Goal: Information Seeking & Learning: Find specific fact

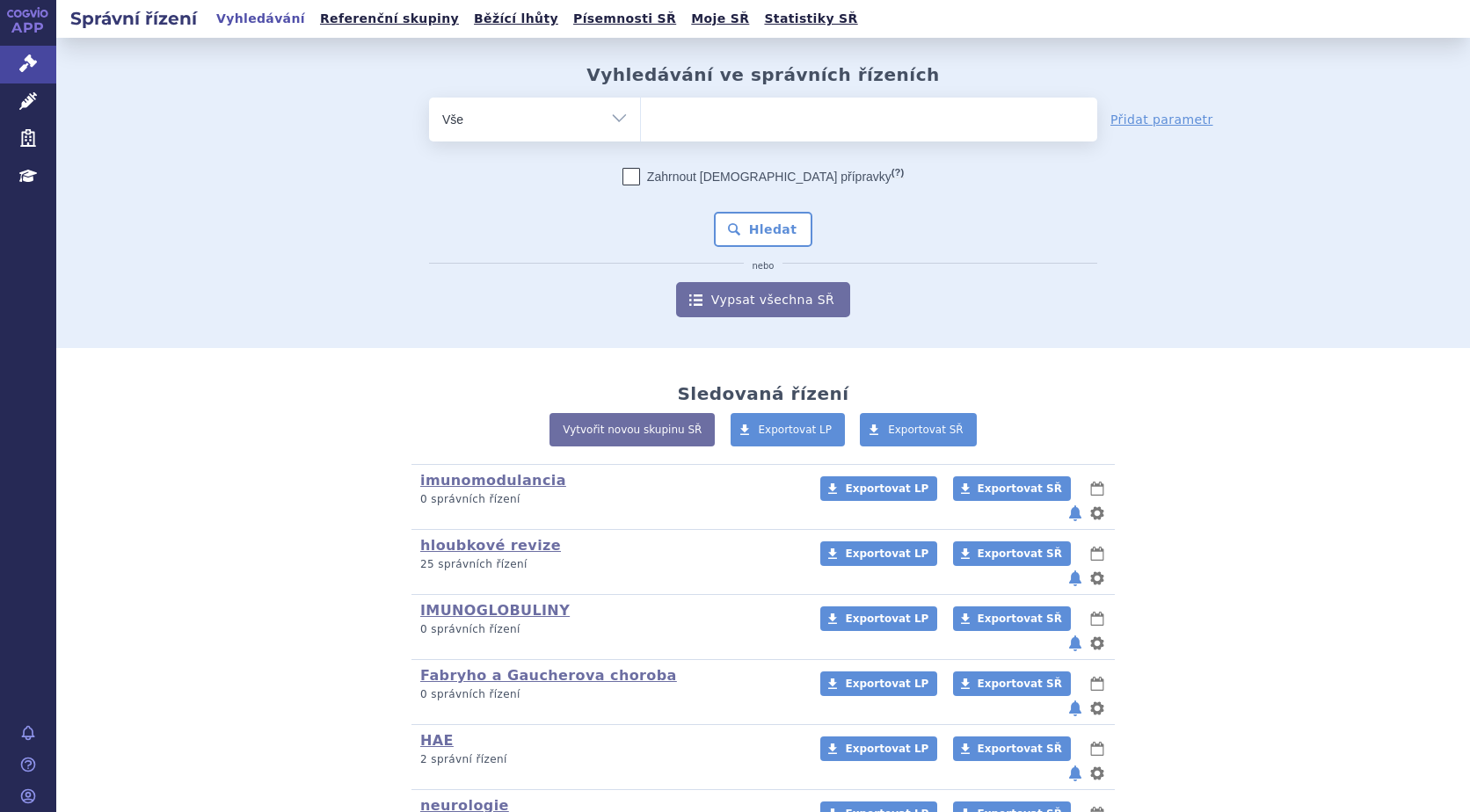
click at [787, 131] on ul at bounding box center [868, 115] width 456 height 37
click at [640, 131] on select at bounding box center [640, 118] width 1 height 44
paste input "SUKLS52631/2024"
type input "SUKLS52631/2024"
select select "SUKLS52631/2024"
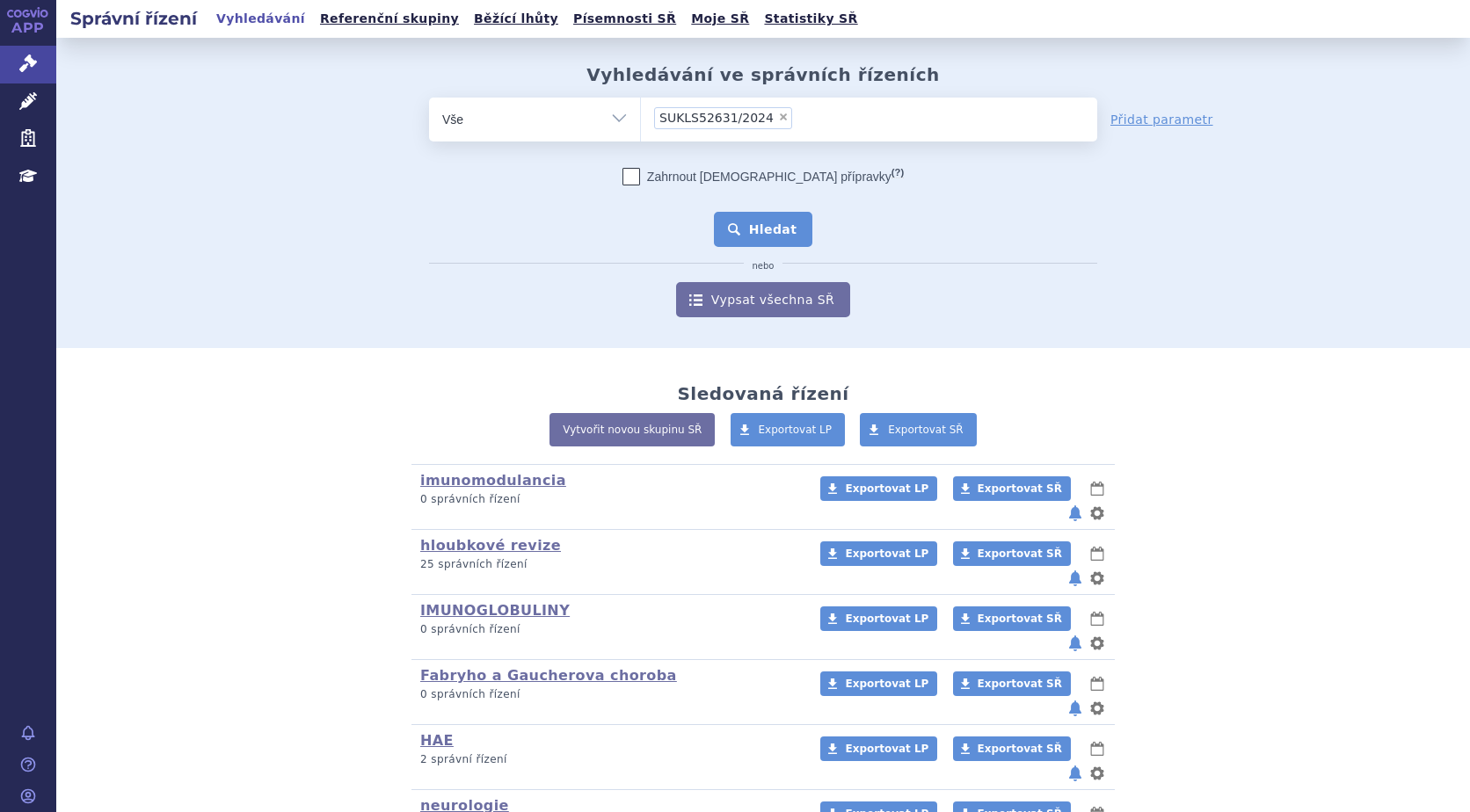
click at [728, 230] on button "Hledat" at bounding box center [763, 229] width 99 height 35
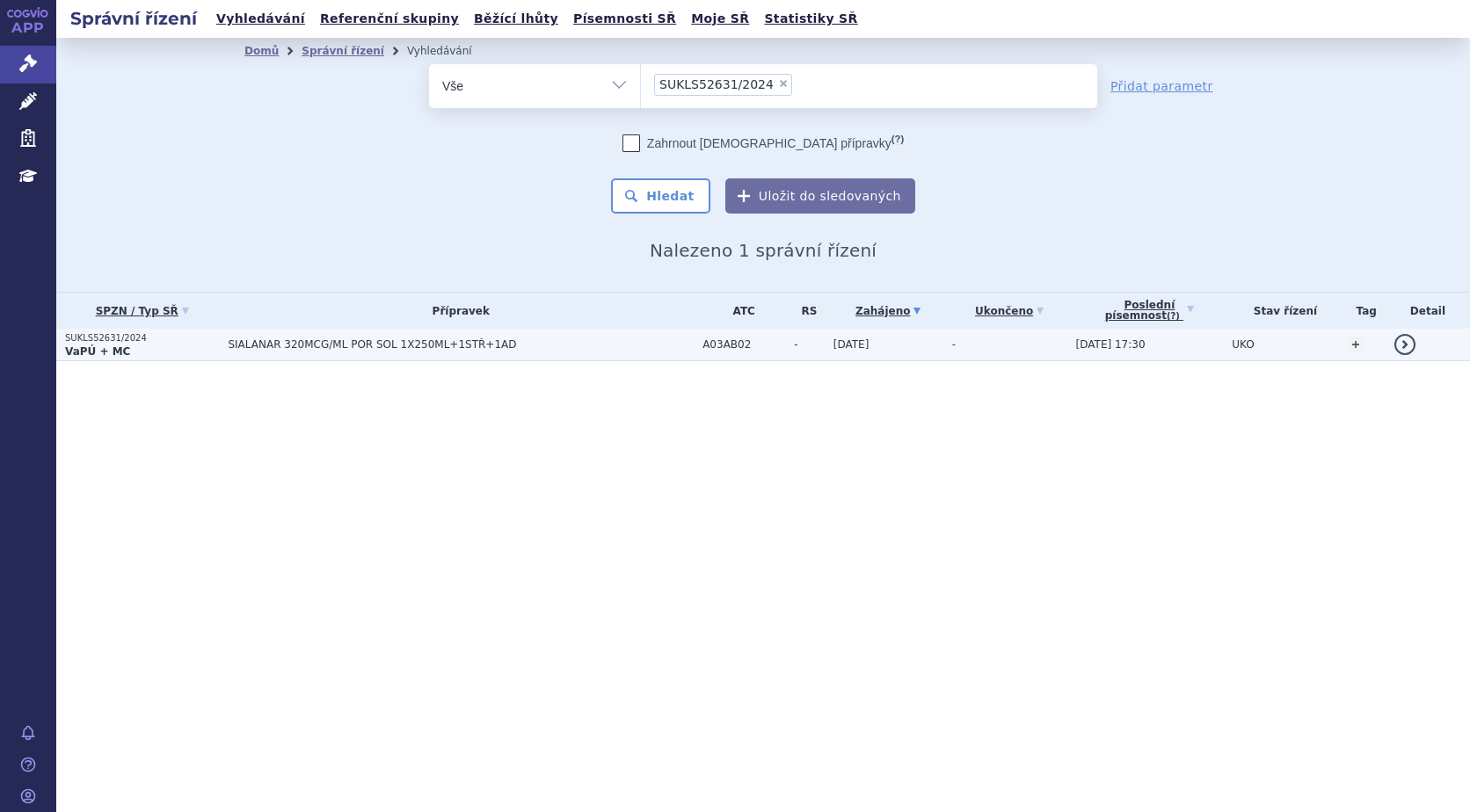
click at [103, 343] on p "SUKLS52631/2024" at bounding box center [141, 338] width 154 height 13
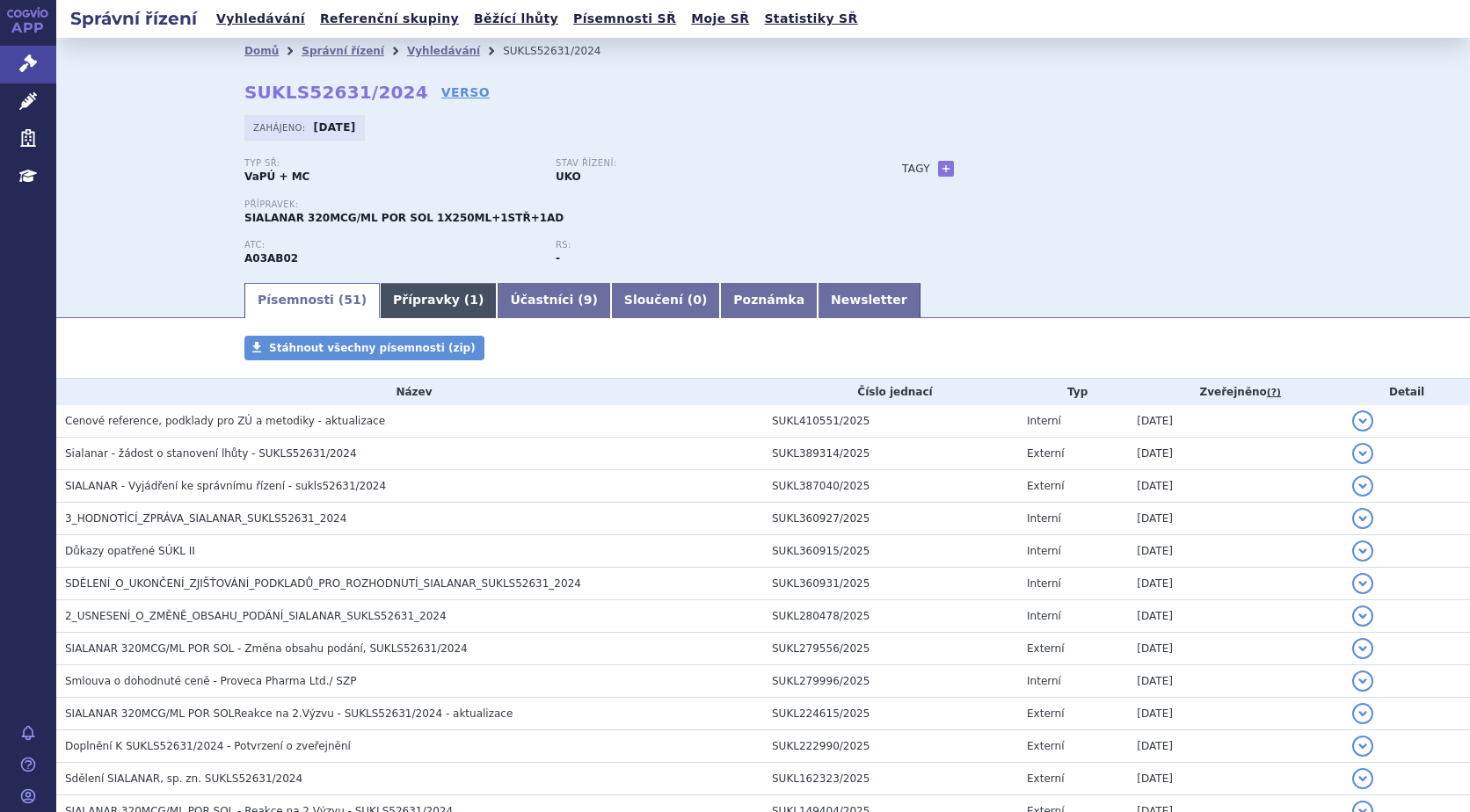
click at [392, 311] on link "Přípravky ( 1 )" at bounding box center [439, 300] width 117 height 35
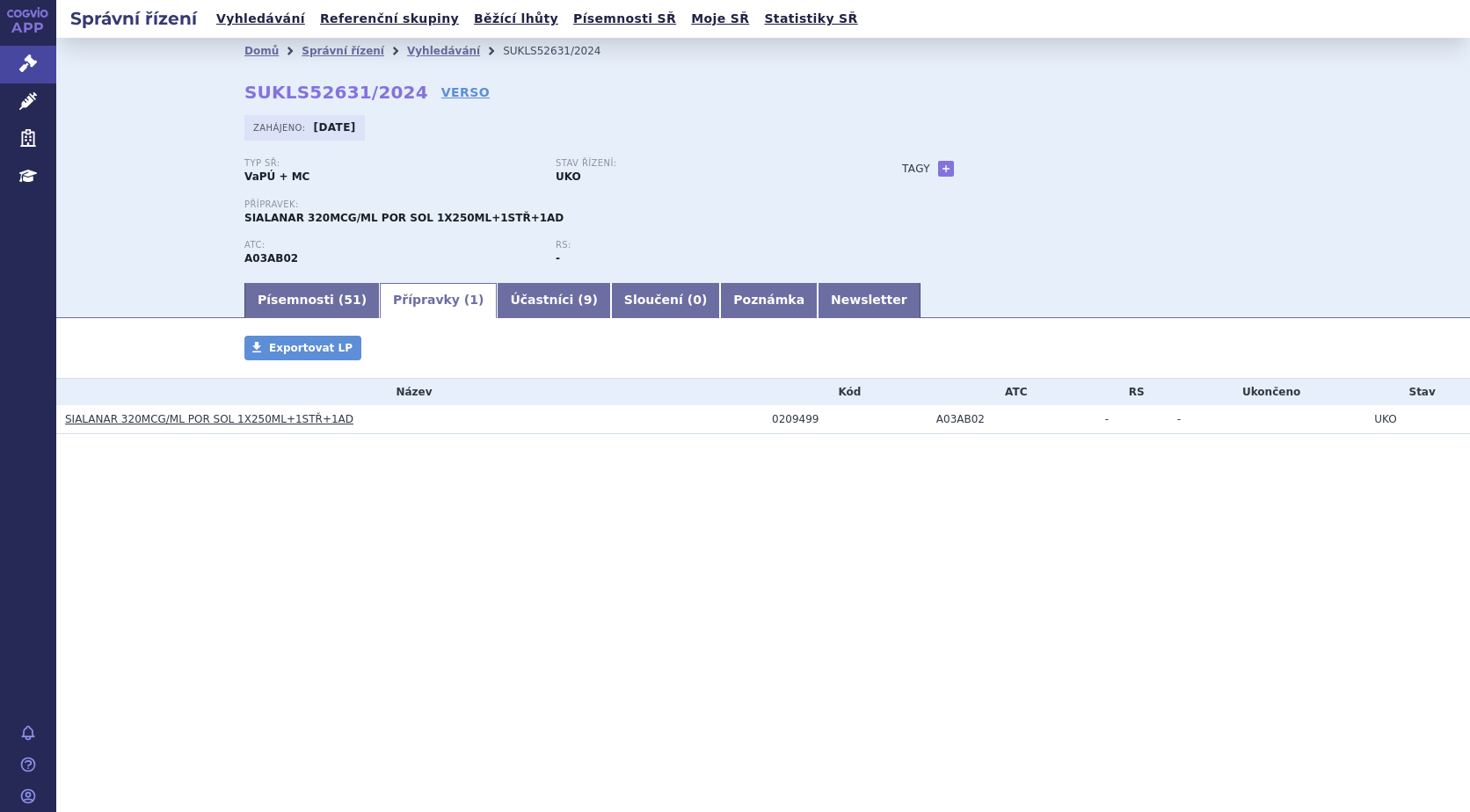
click at [217, 422] on link "SIALANAR 320MCG/ML POR SOL 1X250ML+1STŘ+1AD" at bounding box center [209, 420] width 288 height 13
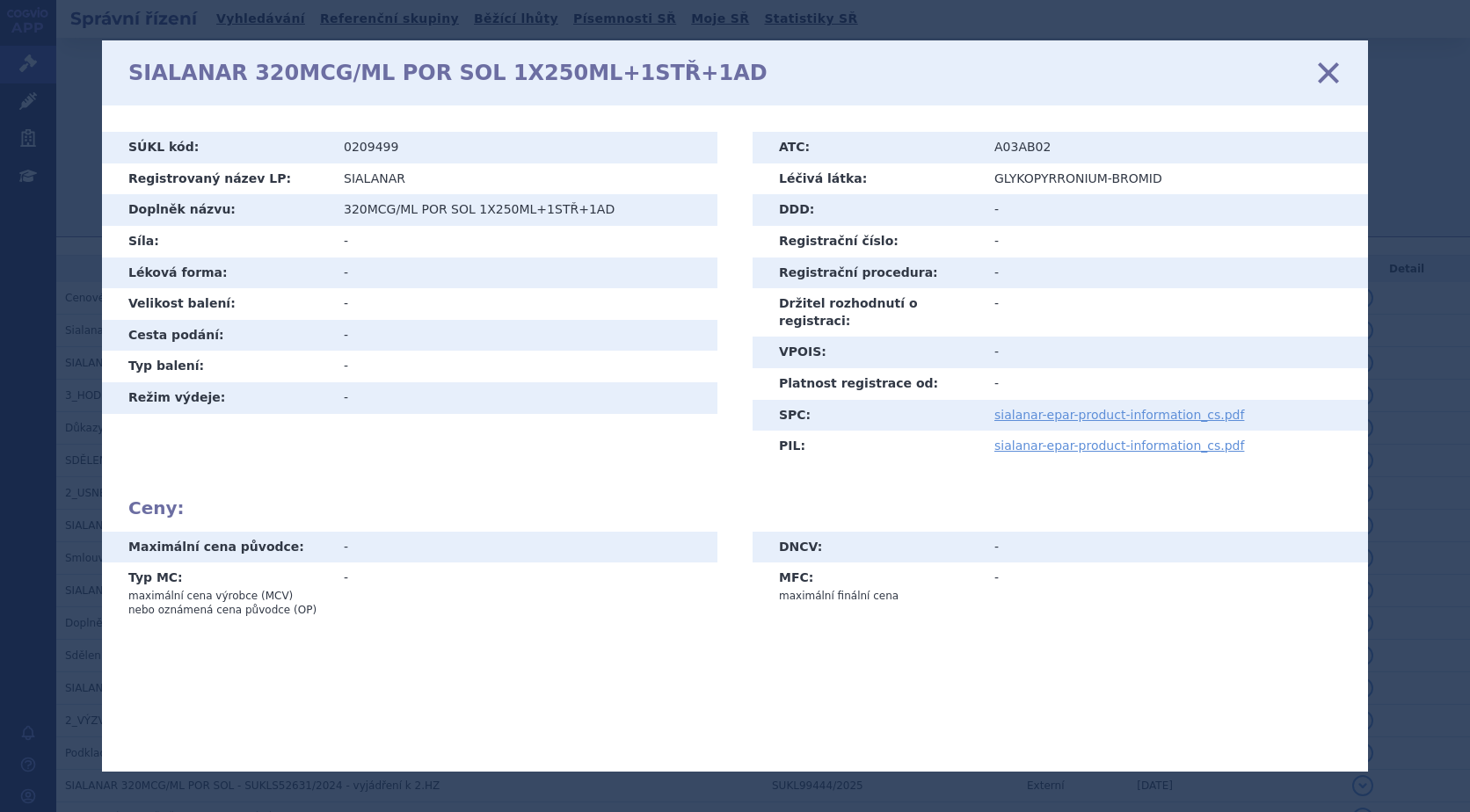
click at [1325, 70] on icon at bounding box center [1328, 73] width 37 height 37
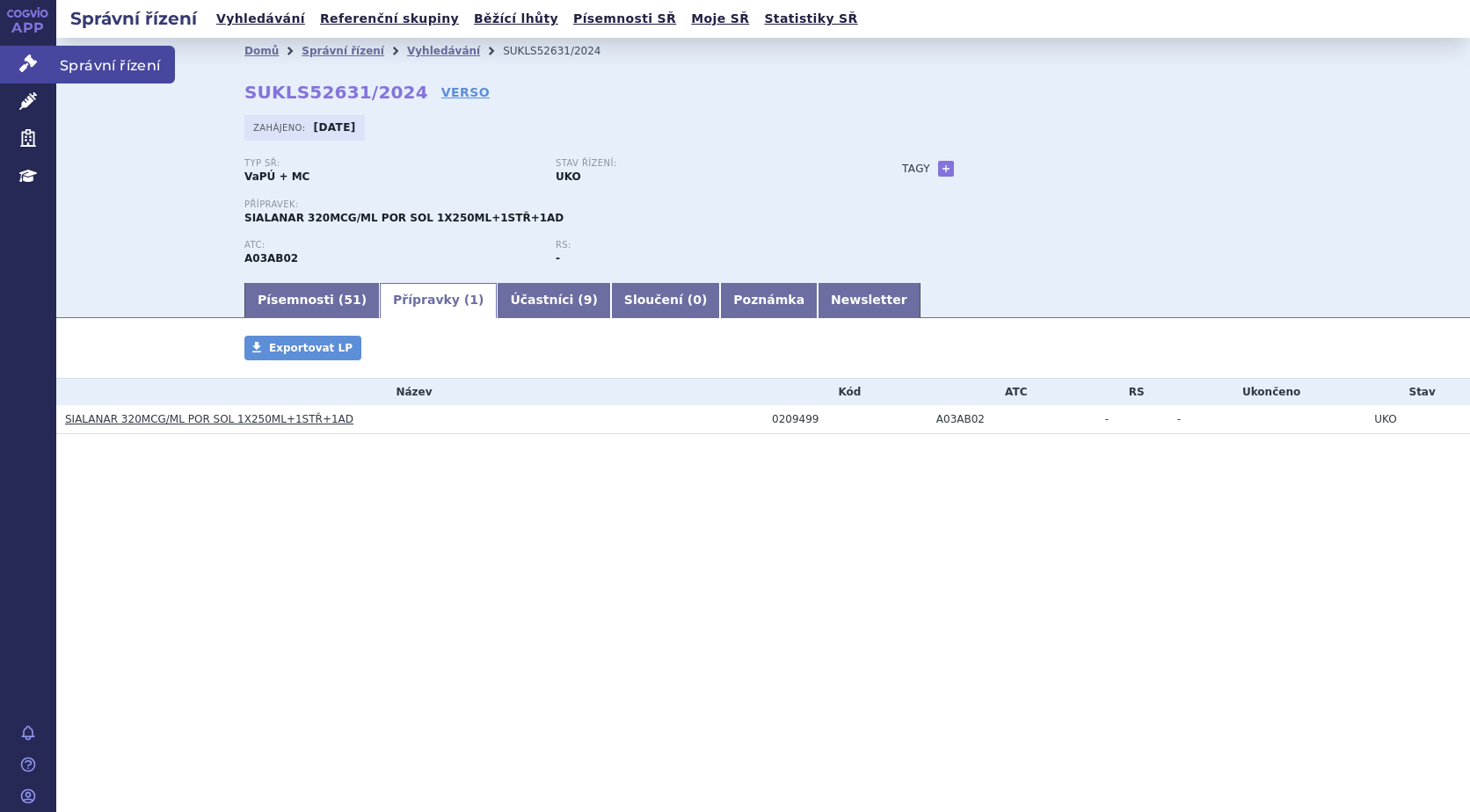
click at [26, 59] on icon at bounding box center [28, 64] width 18 height 18
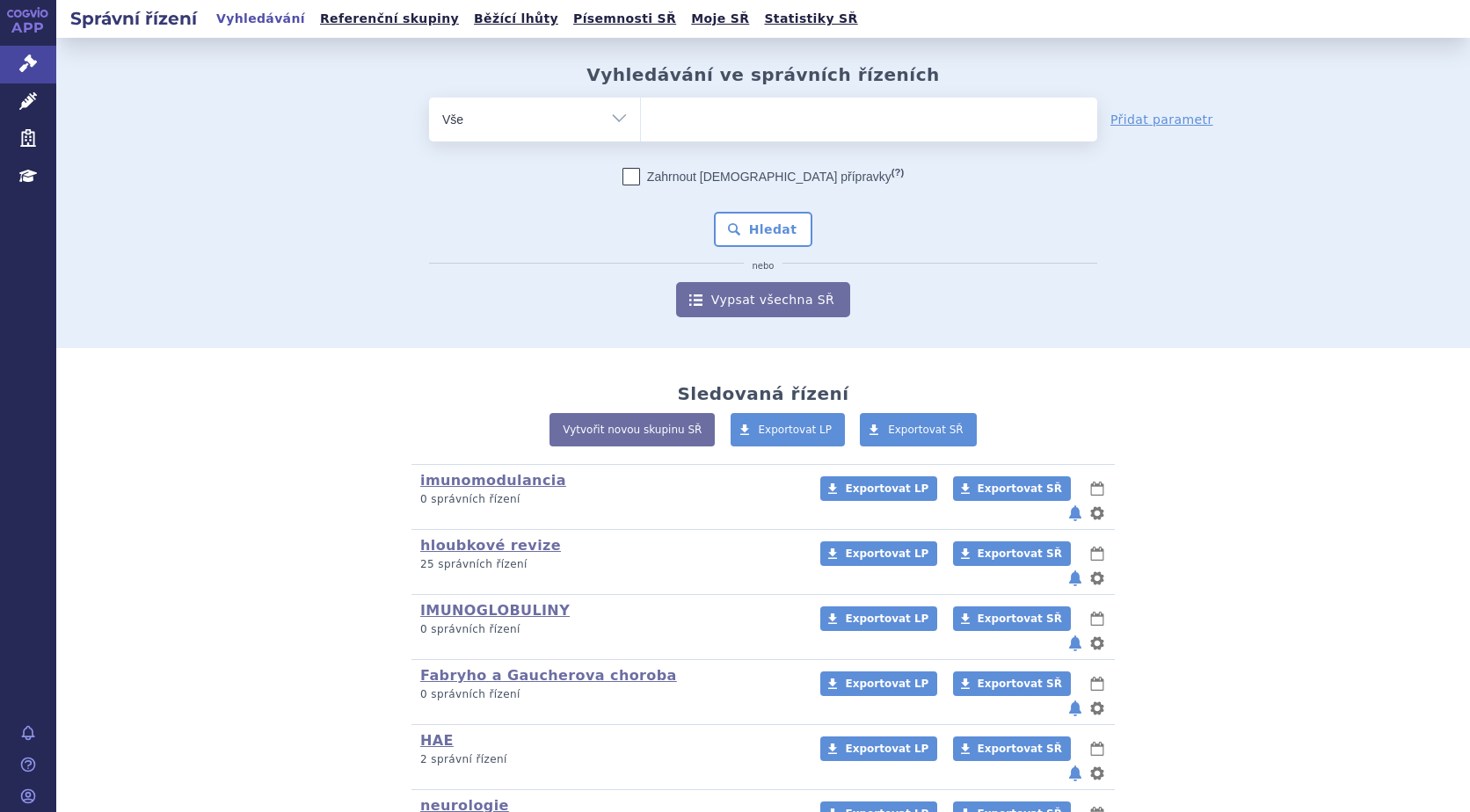
scroll to position [157, 0]
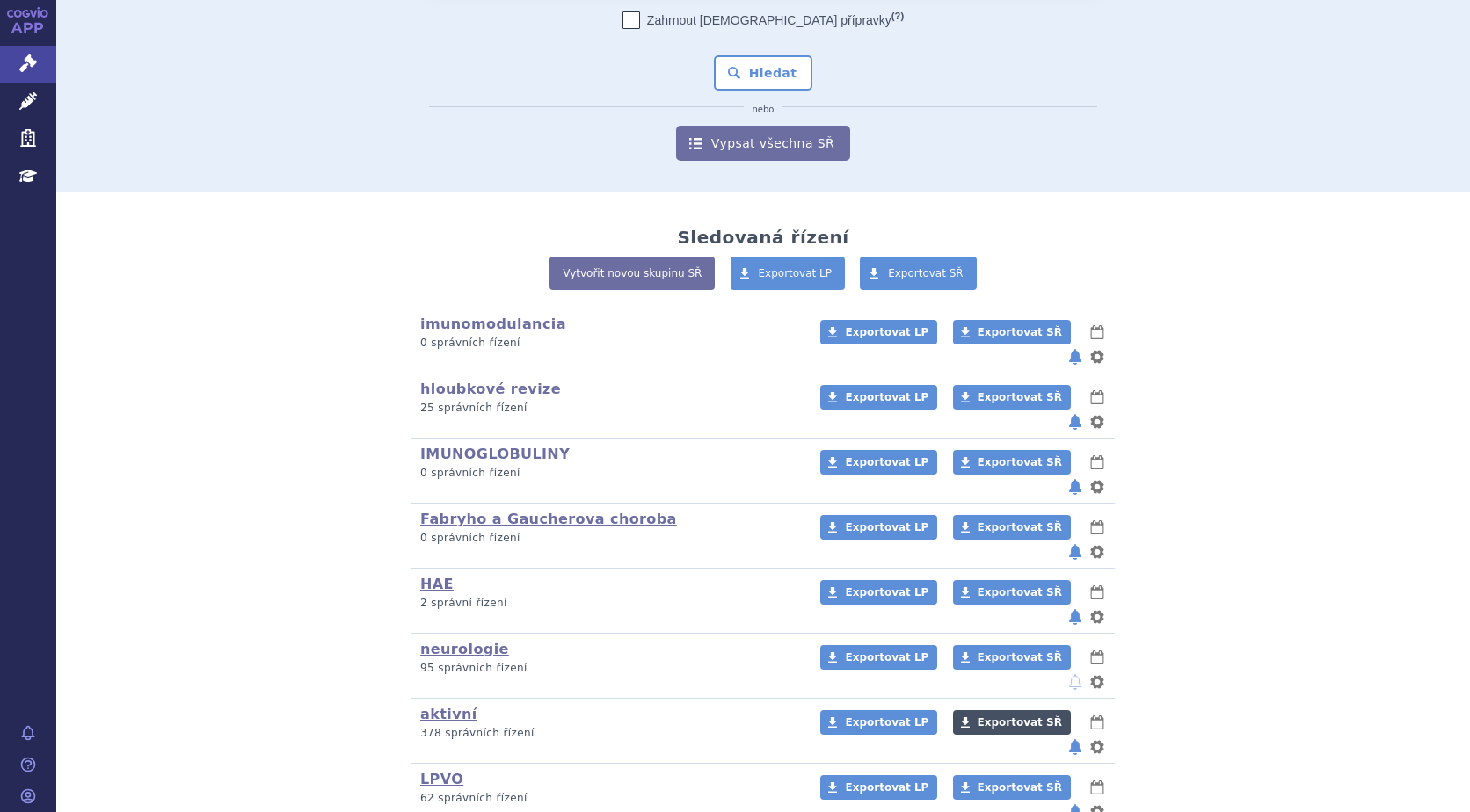
click at [977, 716] on span "Exportovat SŘ" at bounding box center [1020, 722] width 85 height 13
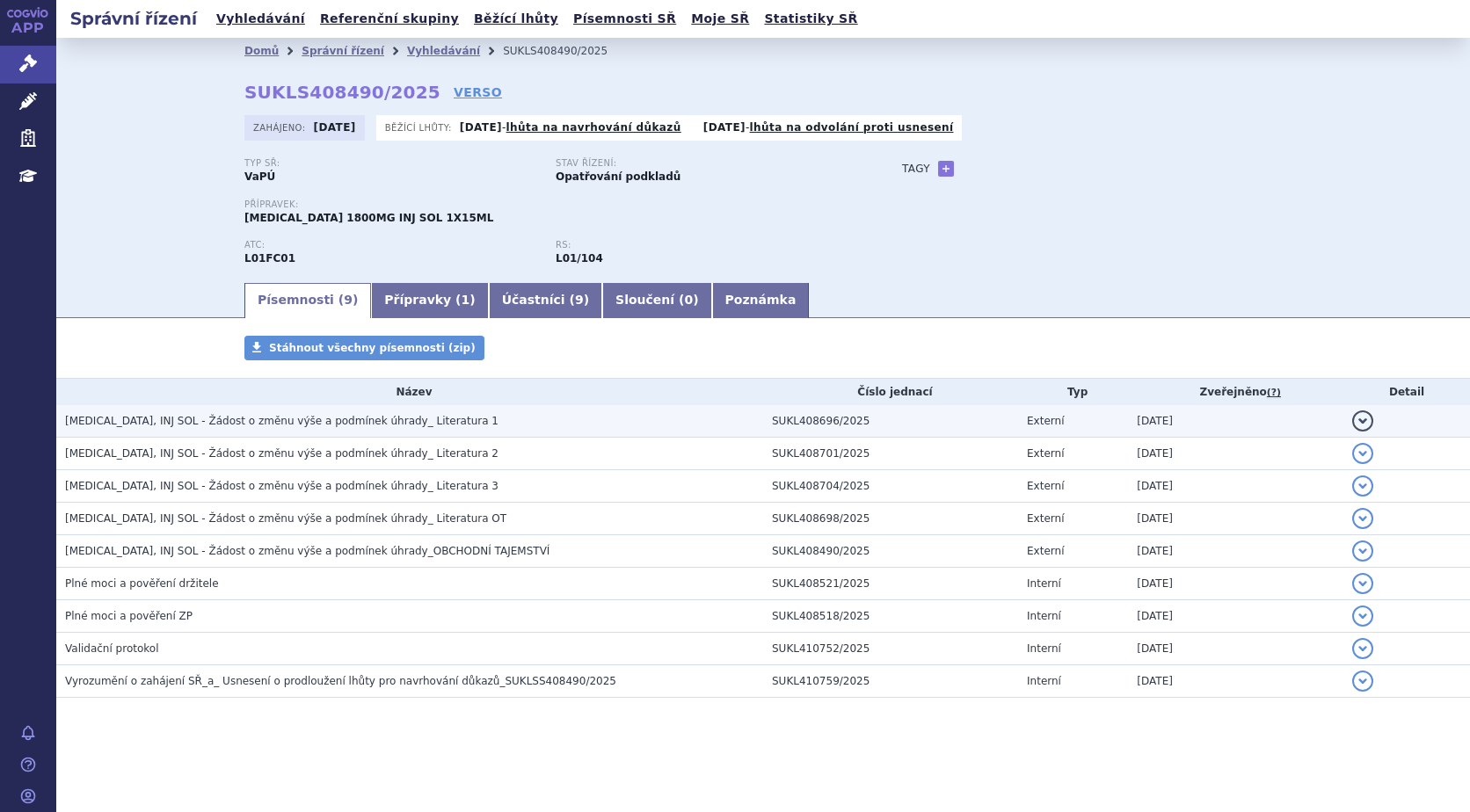
click at [1367, 418] on button "detail" at bounding box center [1362, 420] width 21 height 21
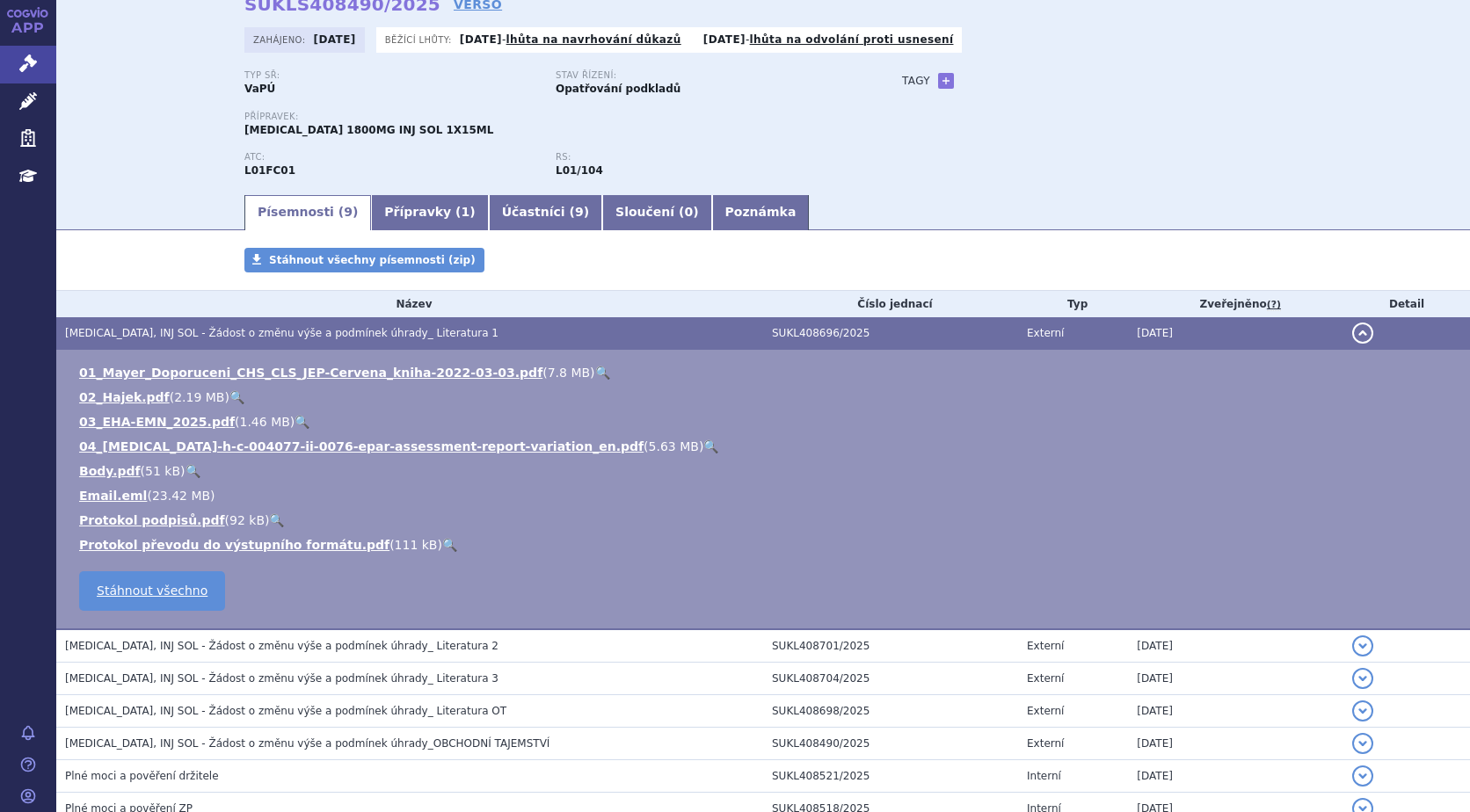
scroll to position [176, 0]
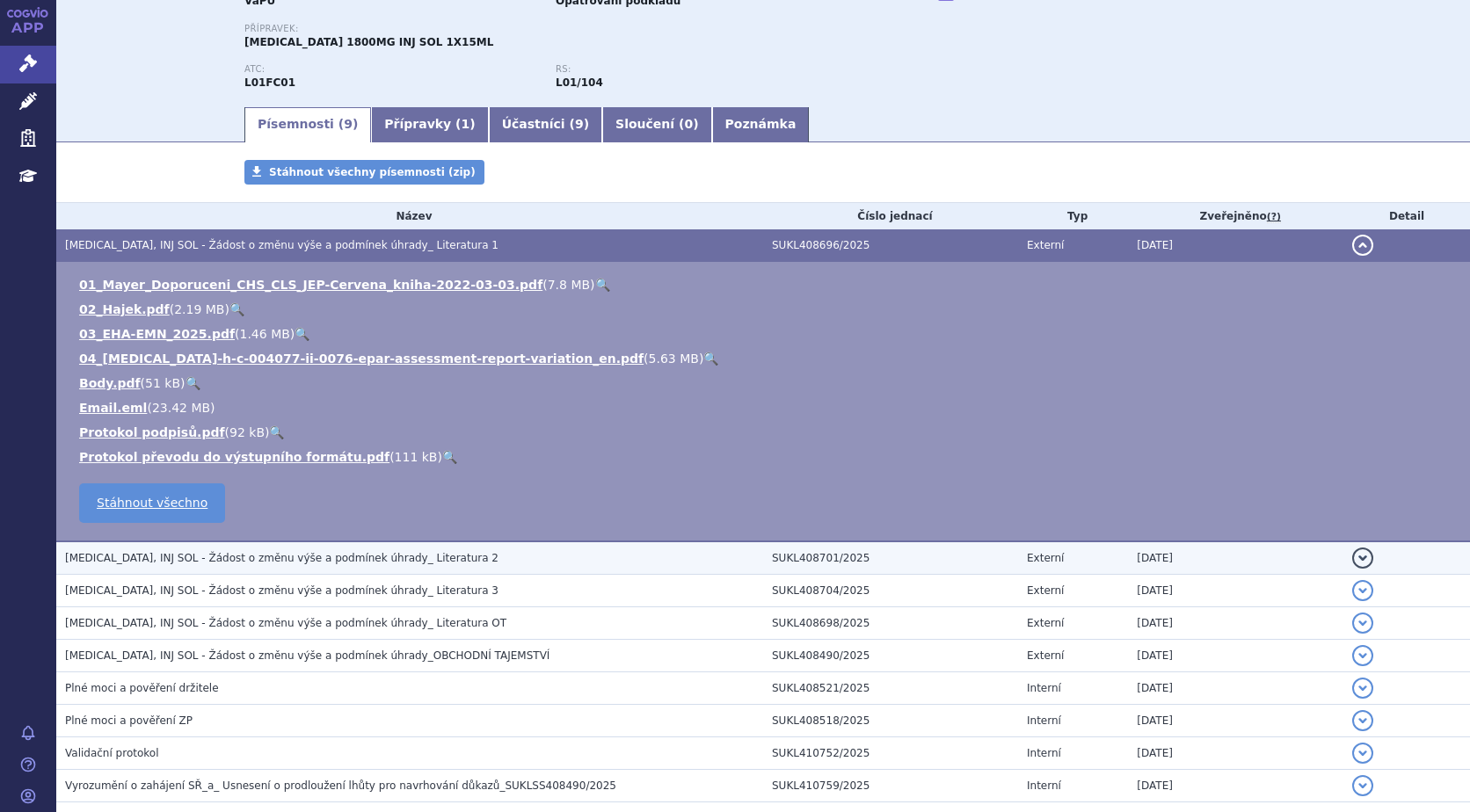
click at [1352, 559] on button "detail" at bounding box center [1362, 557] width 21 height 21
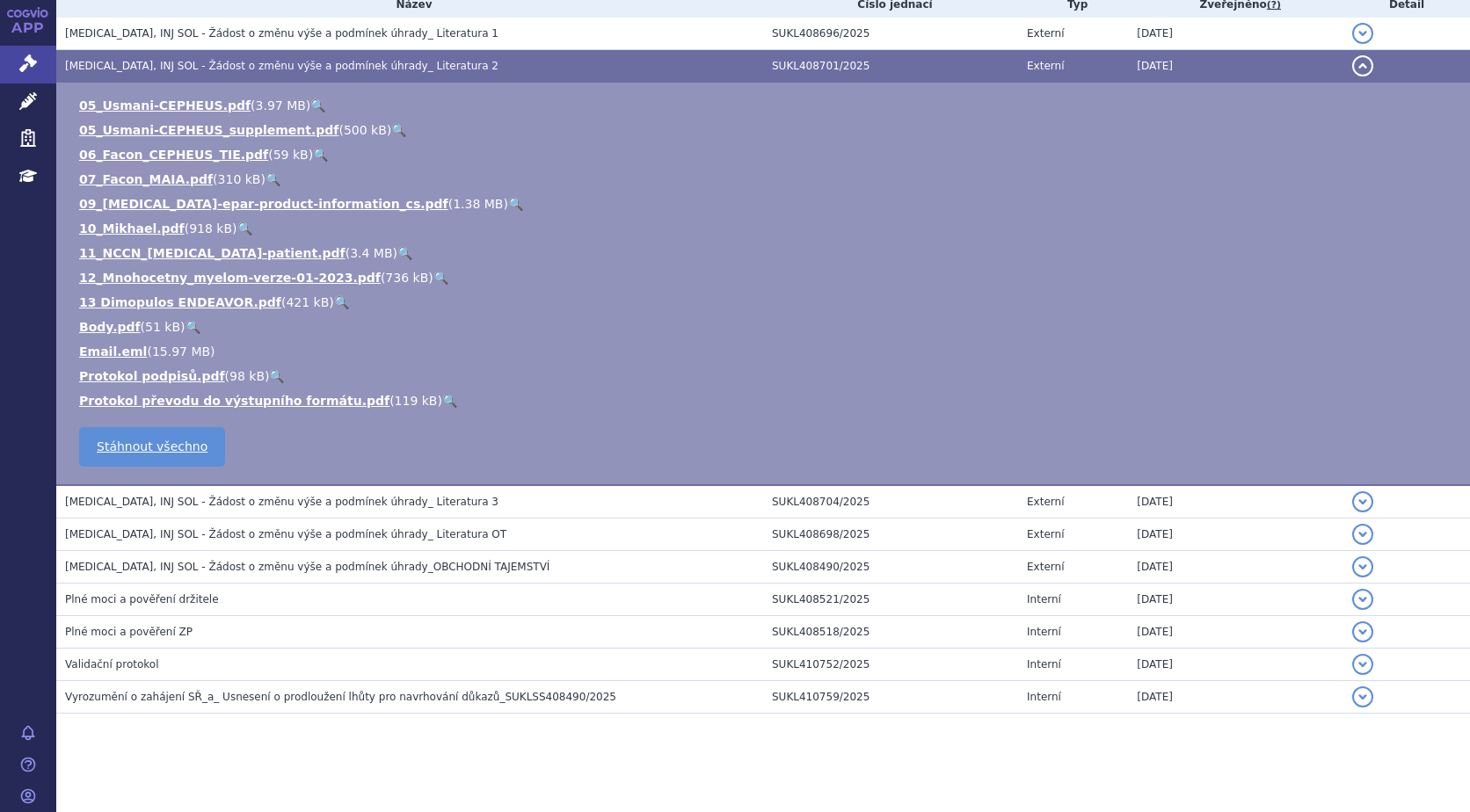
scroll to position [394, 0]
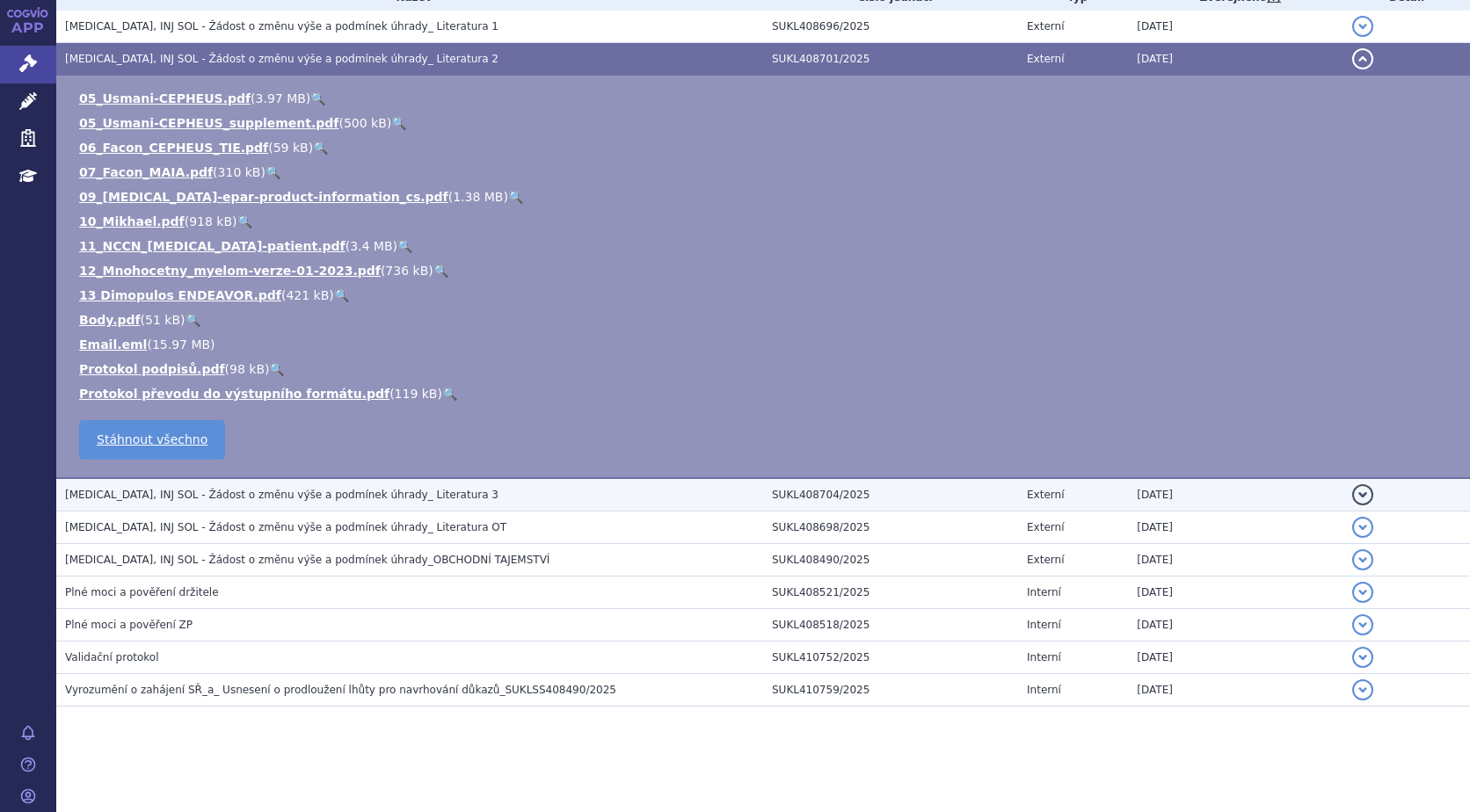
click at [1356, 495] on button "detail" at bounding box center [1362, 494] width 21 height 21
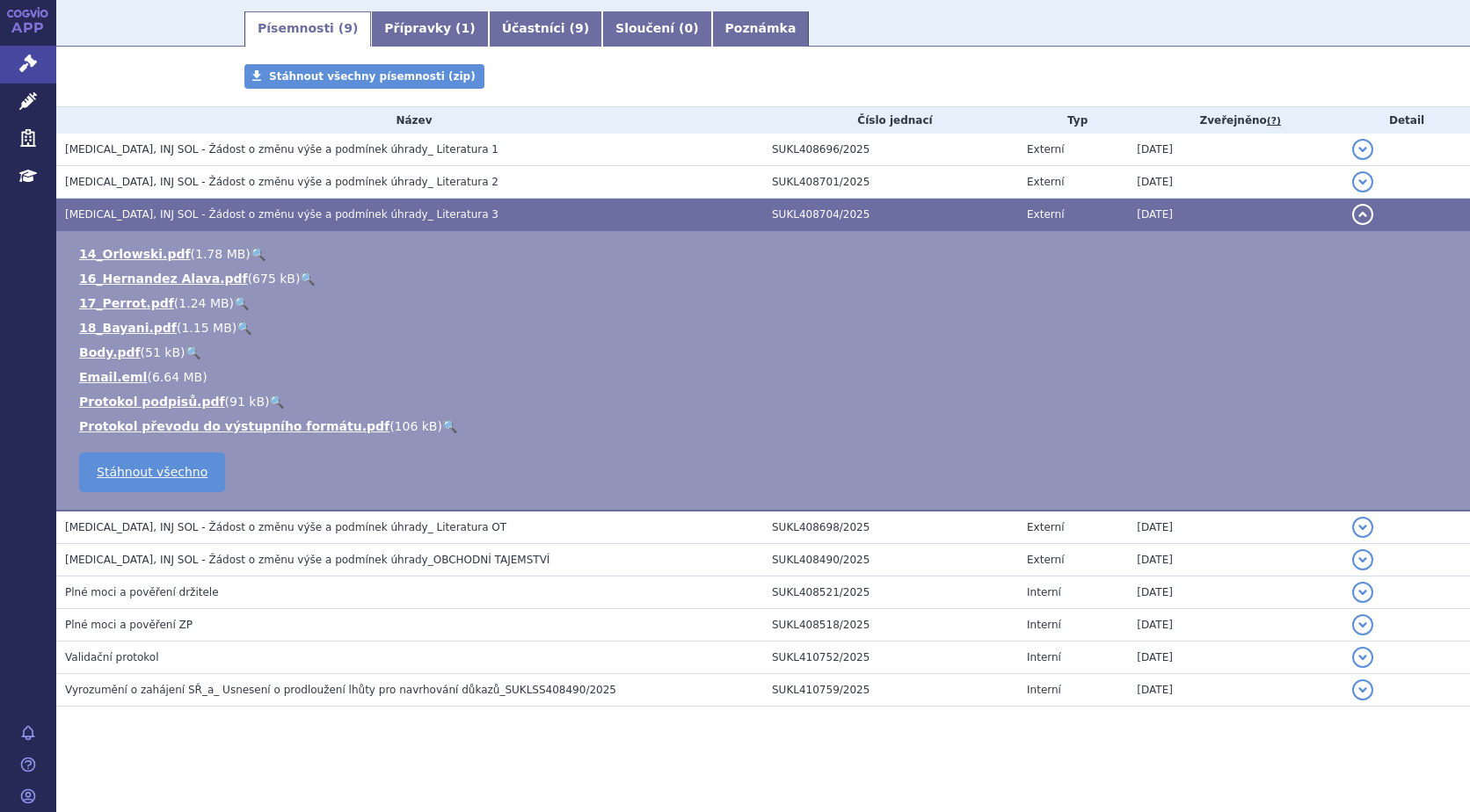
click at [1352, 556] on button "detail" at bounding box center [1362, 559] width 21 height 21
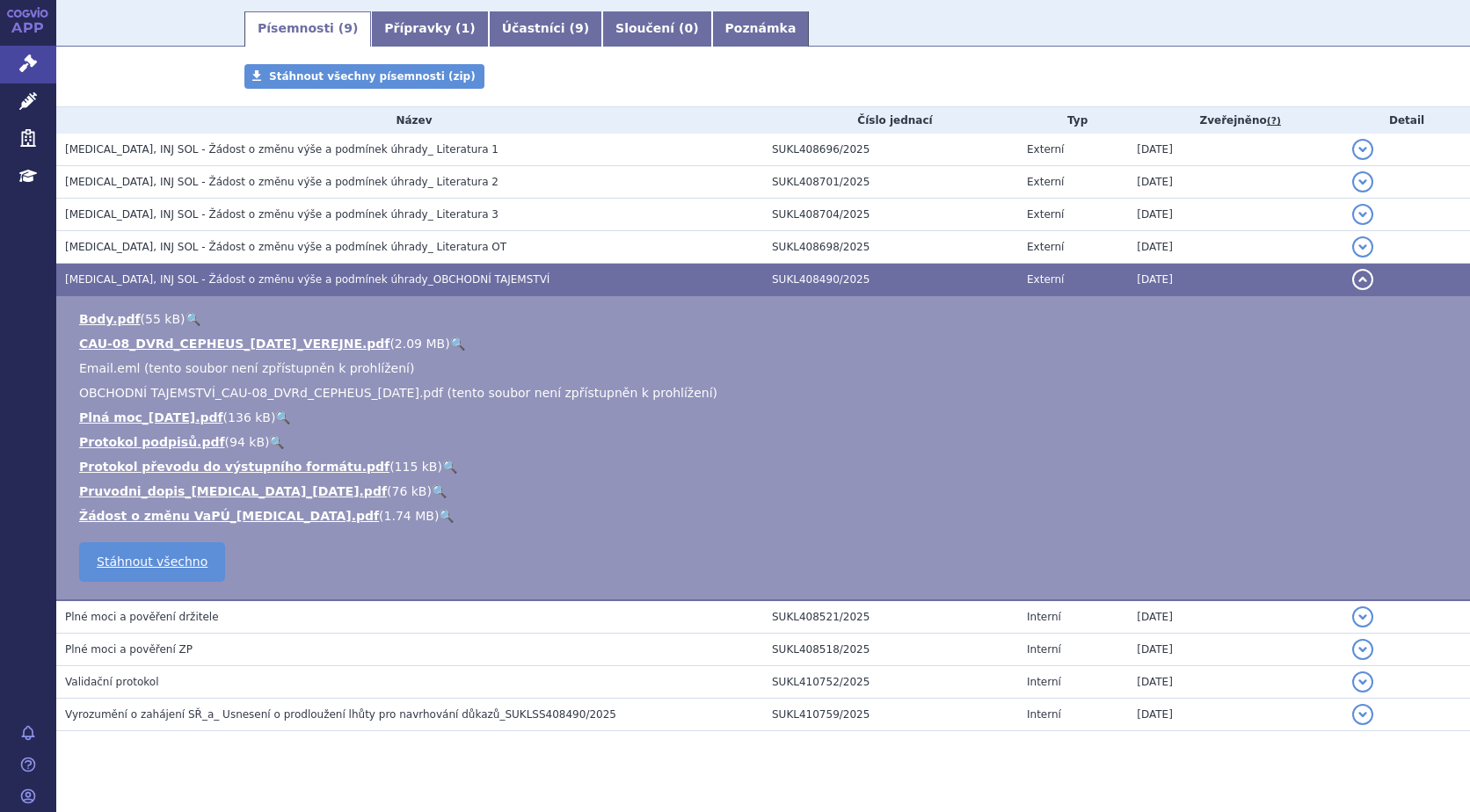
click at [439, 518] on link "🔍" at bounding box center [446, 516] width 15 height 14
click at [431, 492] on link "🔍" at bounding box center [439, 492] width 15 height 14
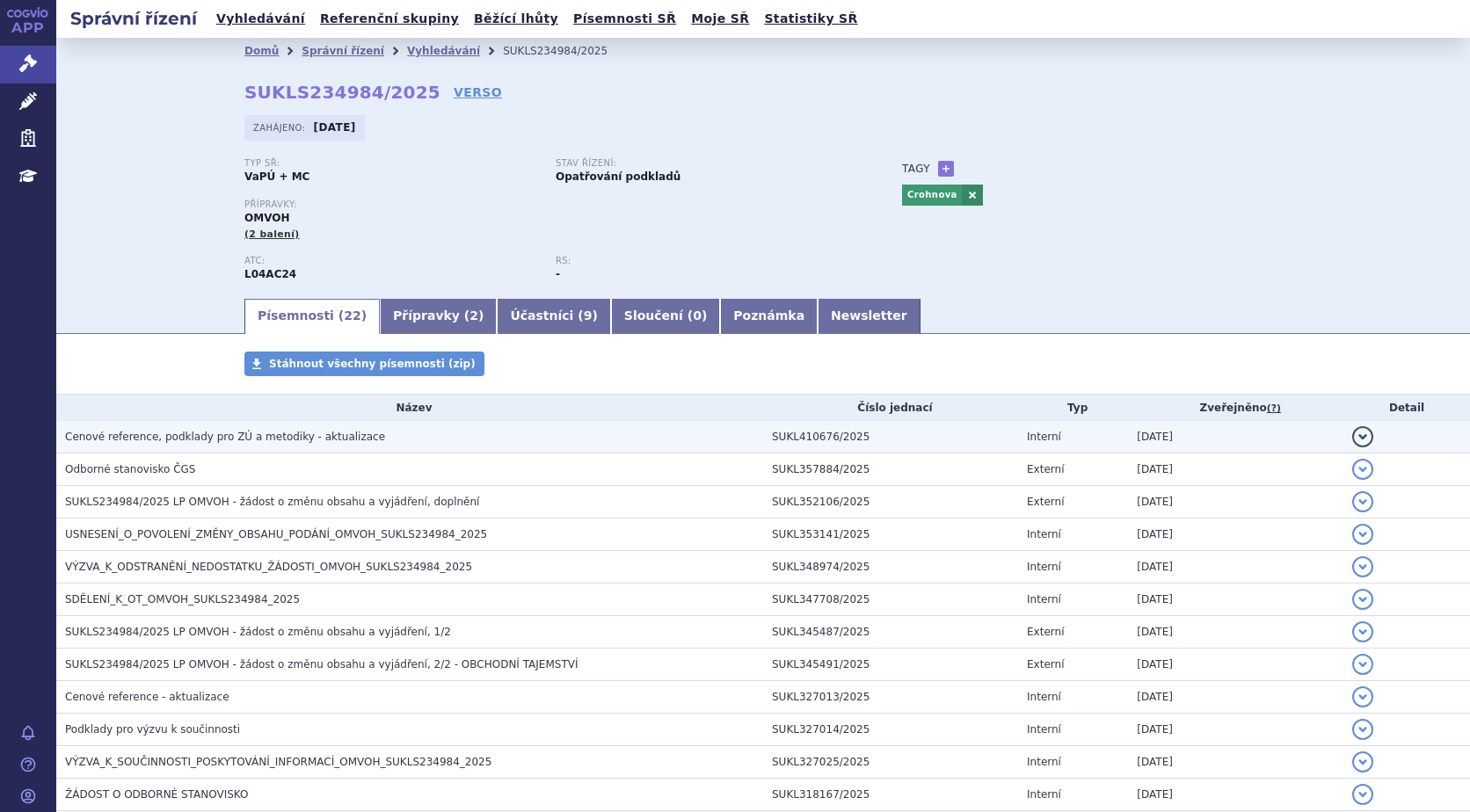
click at [113, 439] on span "Cenové reference, podklady pro ZÚ a metodiky - aktualizace" at bounding box center [224, 437] width 320 height 13
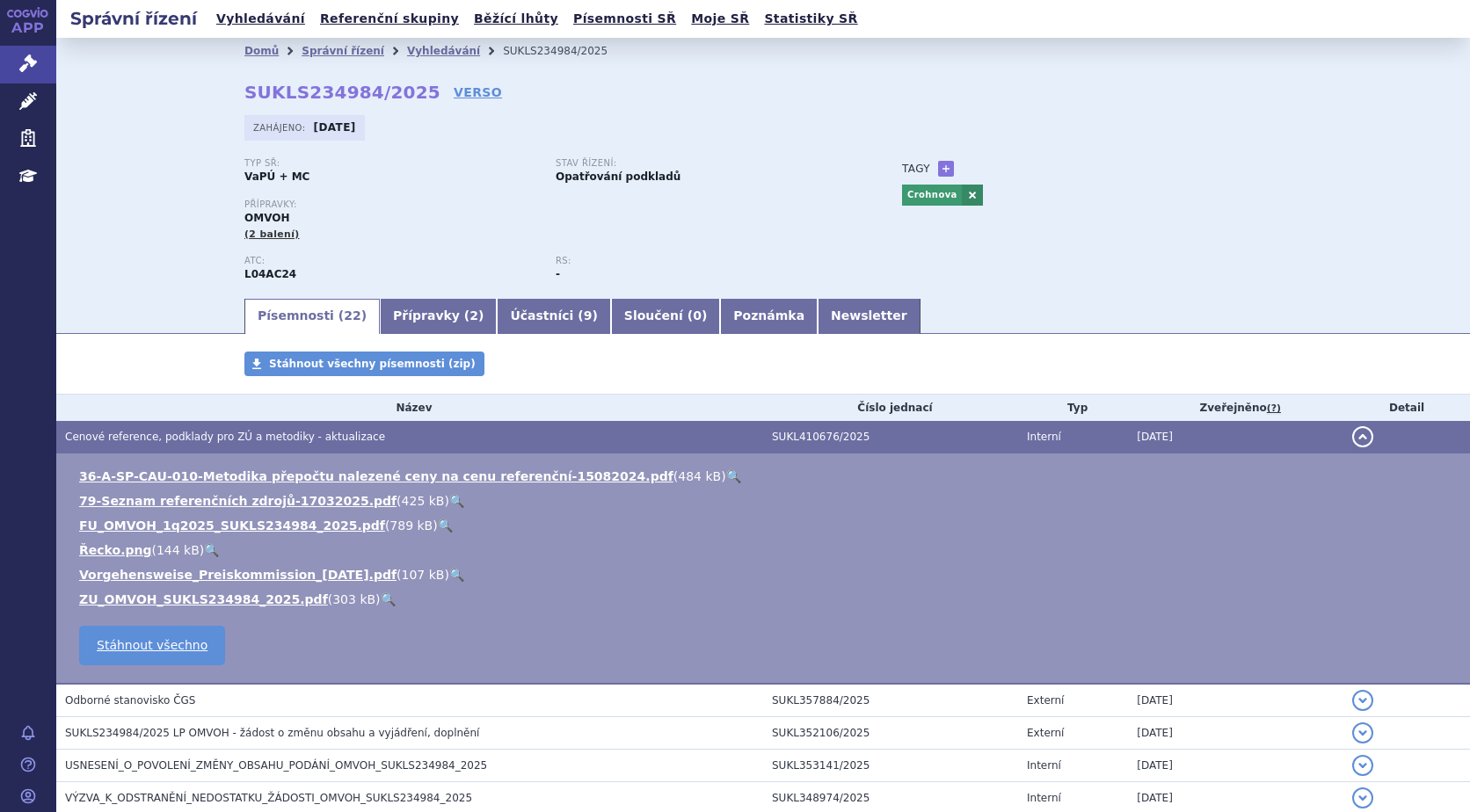
click at [381, 602] on link "🔍" at bounding box center [388, 600] width 15 height 14
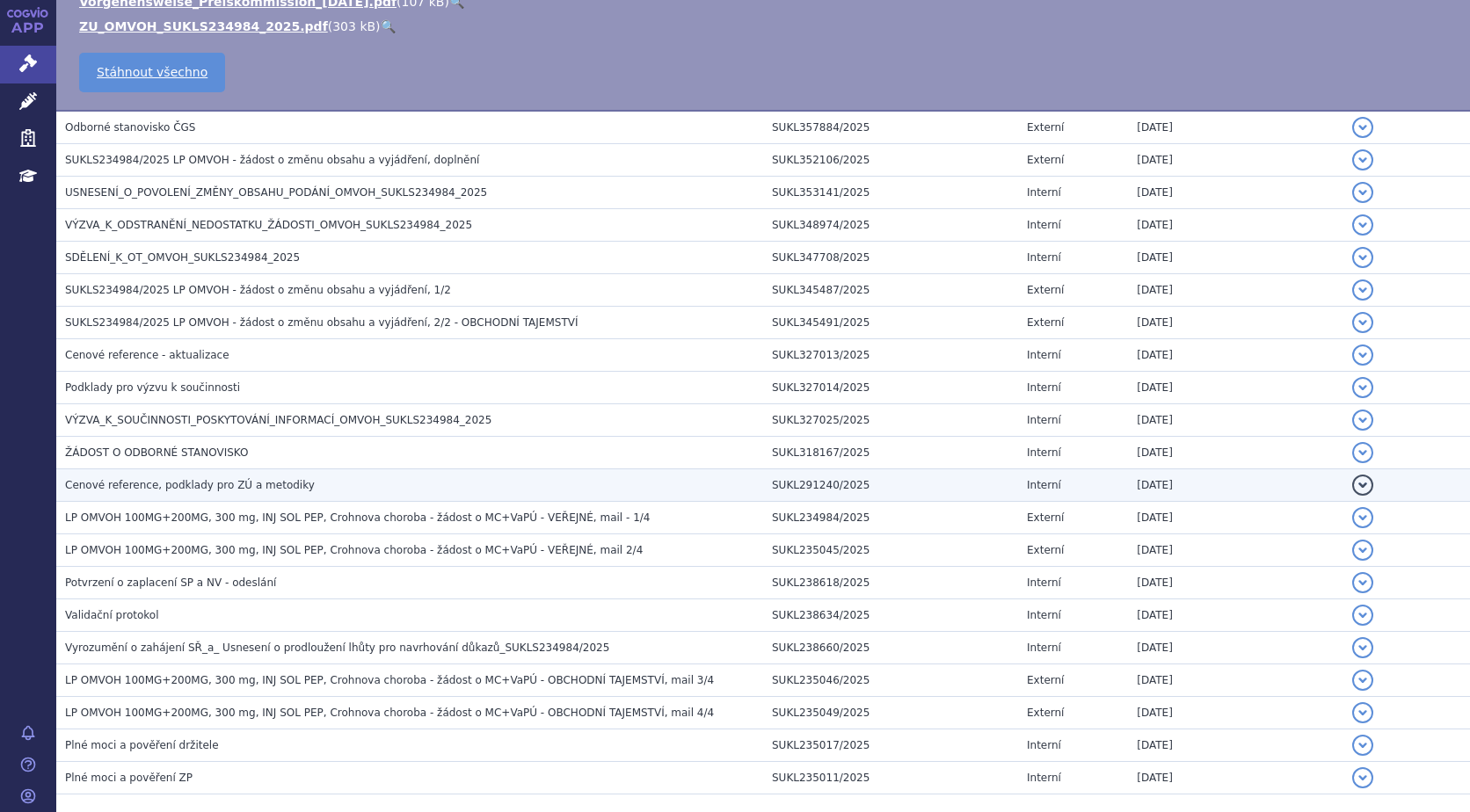
scroll to position [485, 0]
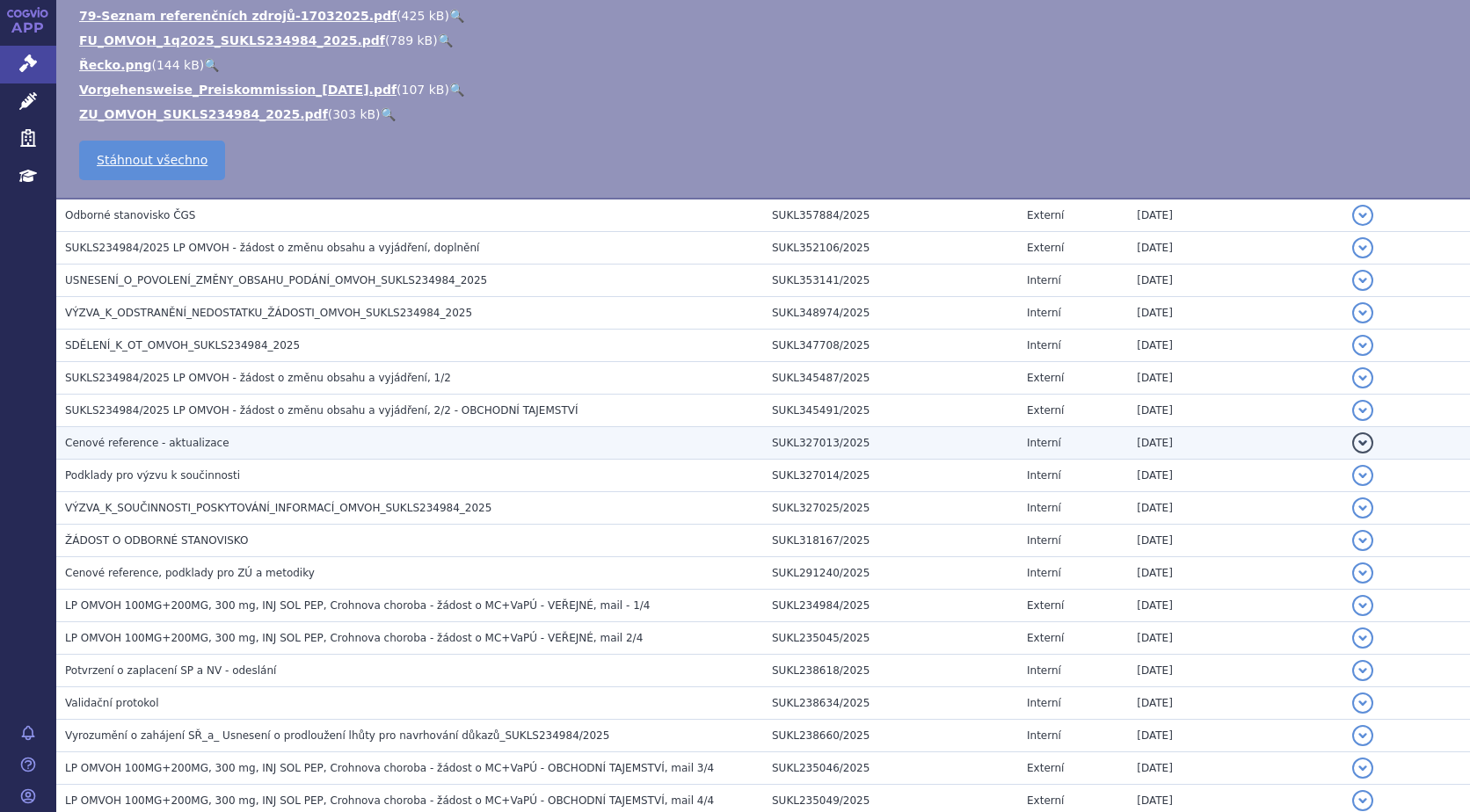
click at [191, 447] on span "Cenové reference - aktualizace" at bounding box center [147, 443] width 164 height 13
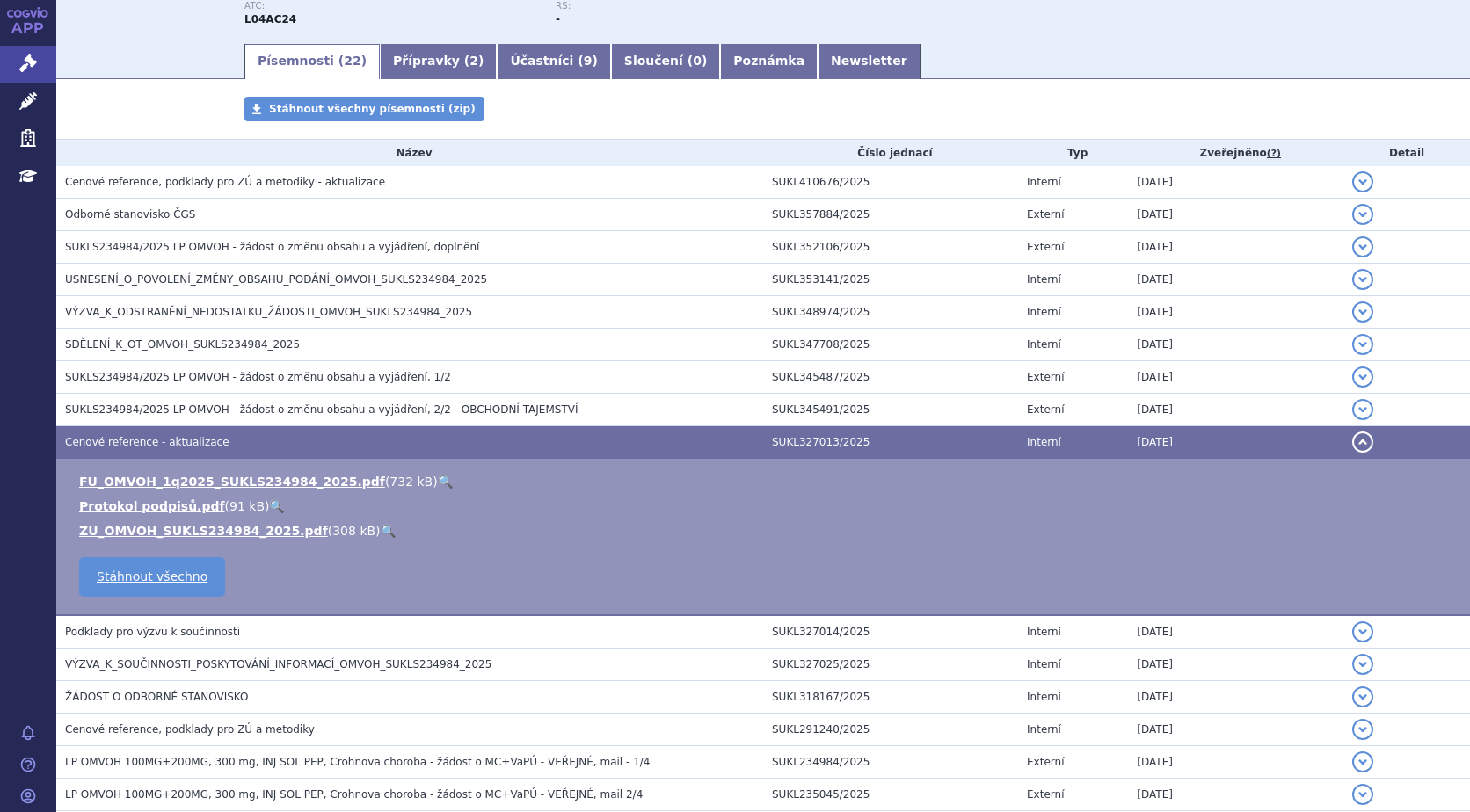
click at [381, 528] on link "🔍" at bounding box center [388, 531] width 15 height 14
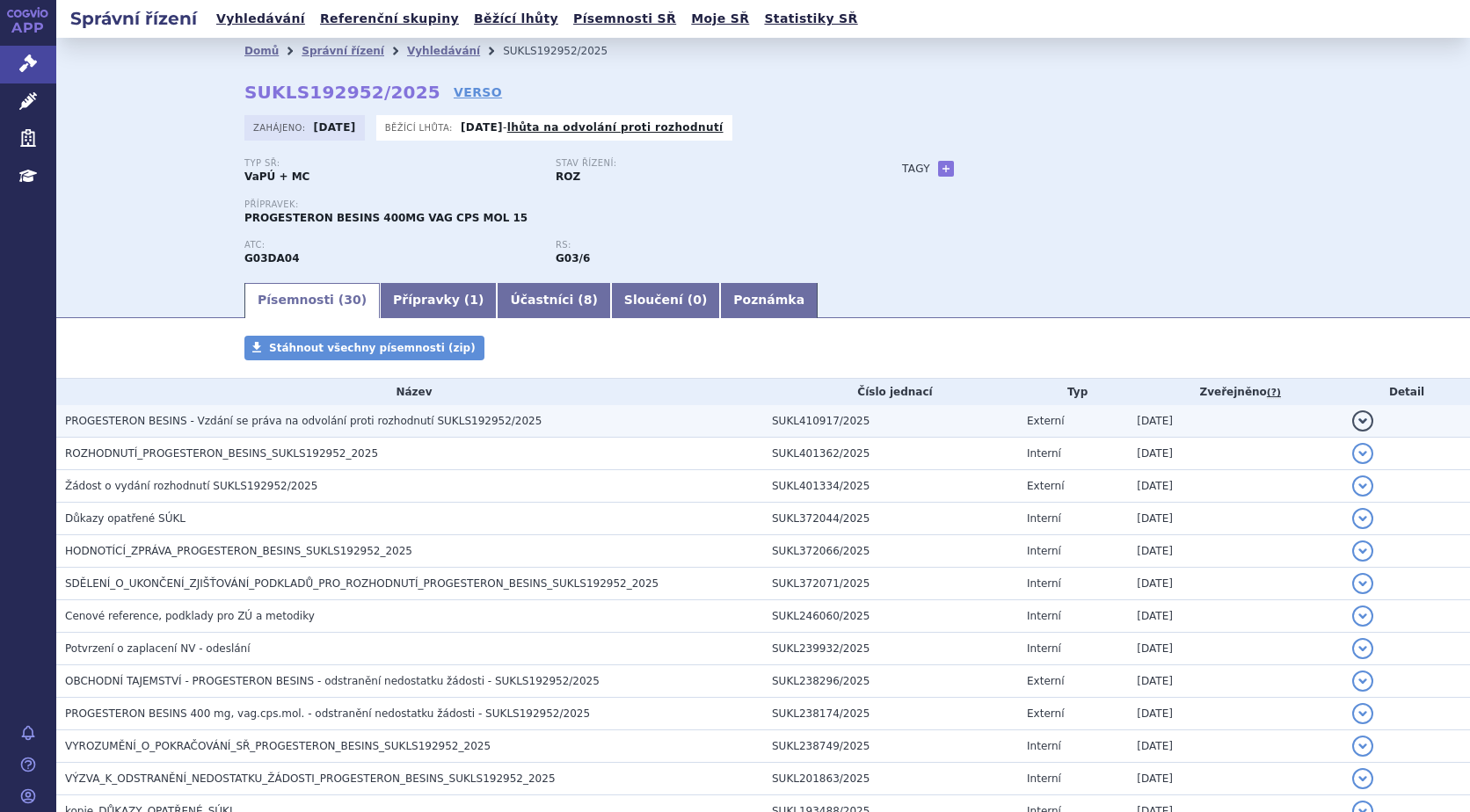
click at [1352, 417] on button "detail" at bounding box center [1362, 420] width 21 height 21
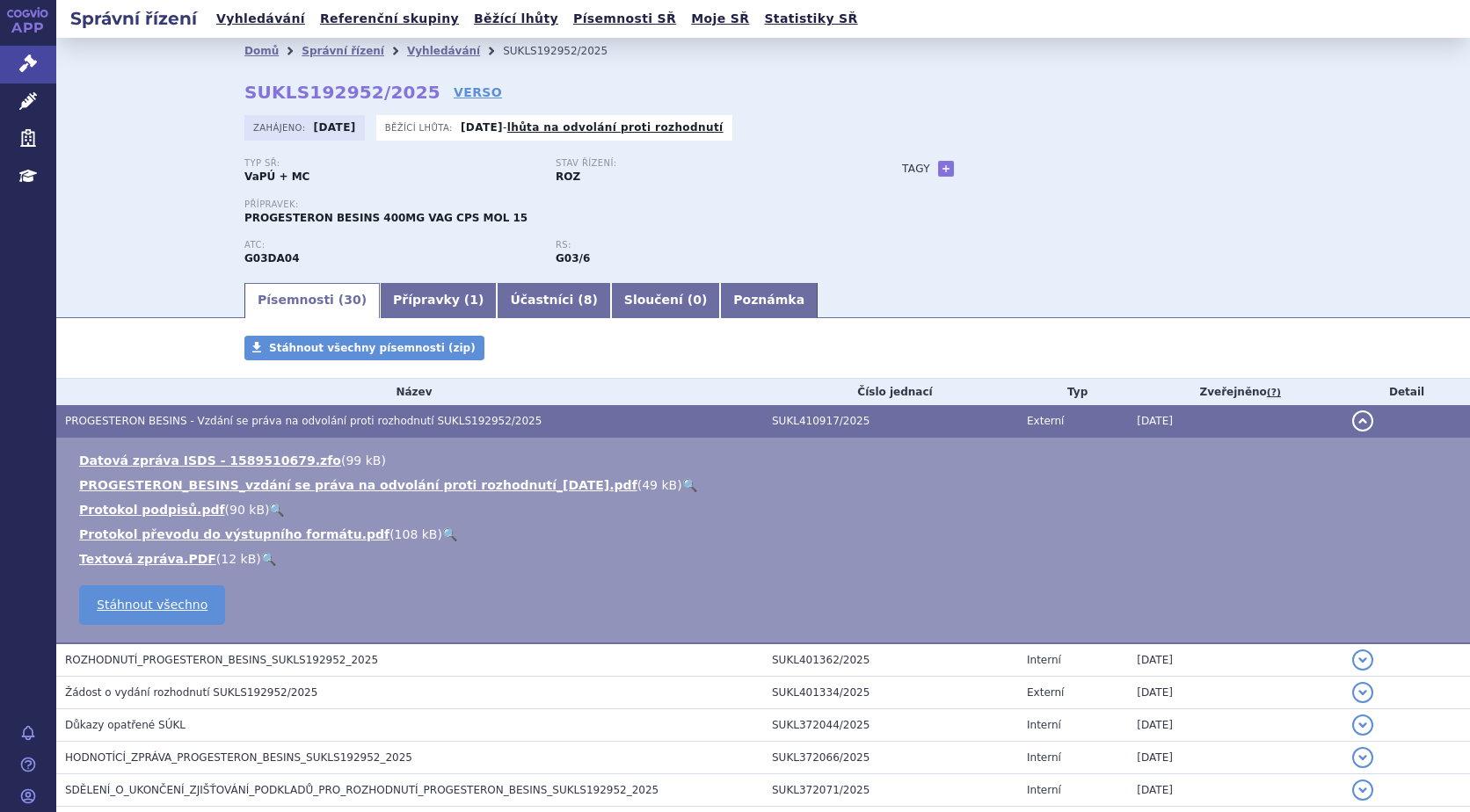
click at [682, 483] on link "🔍" at bounding box center [689, 485] width 15 height 14
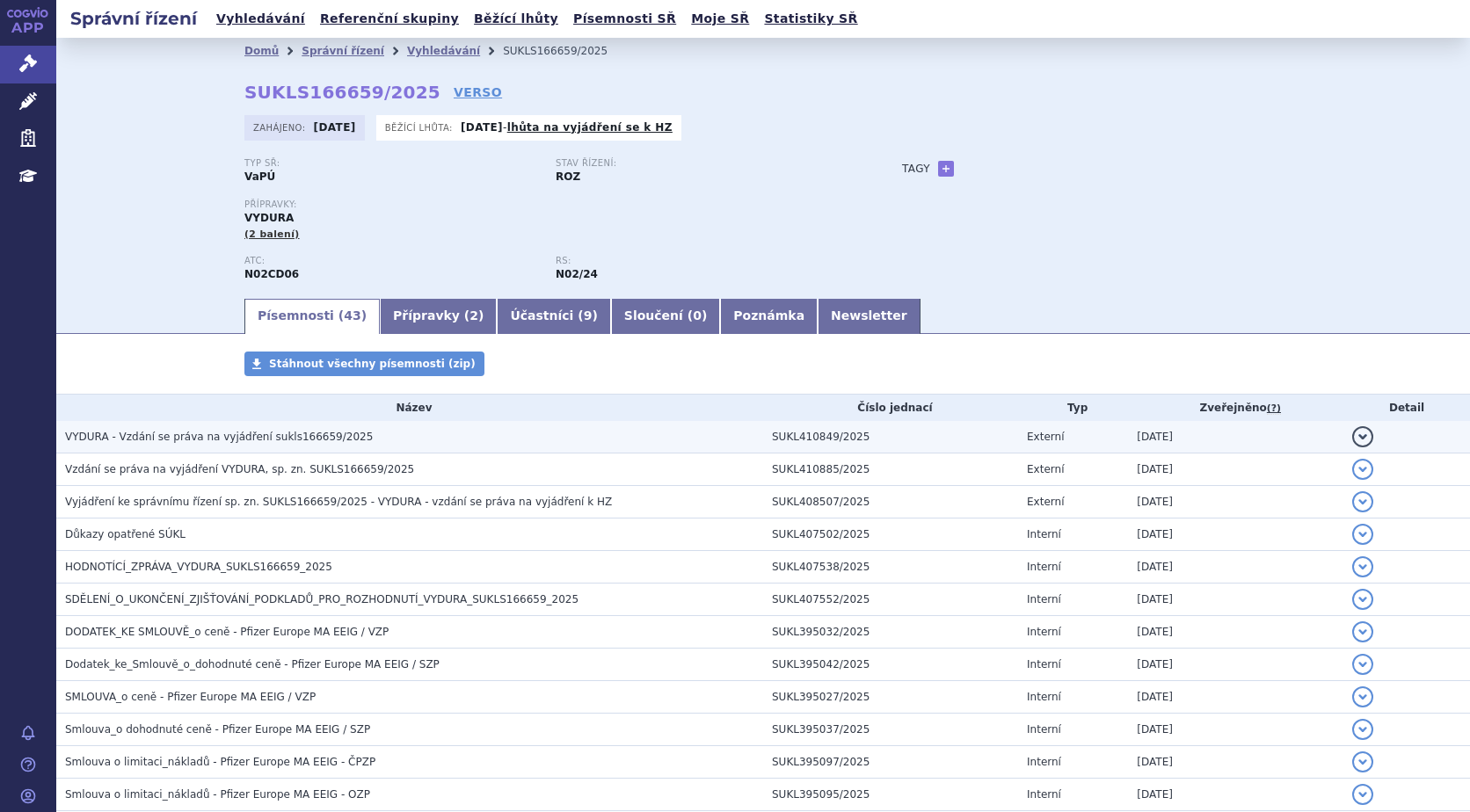
click at [1329, 433] on td "[DATE]" at bounding box center [1235, 437] width 215 height 32
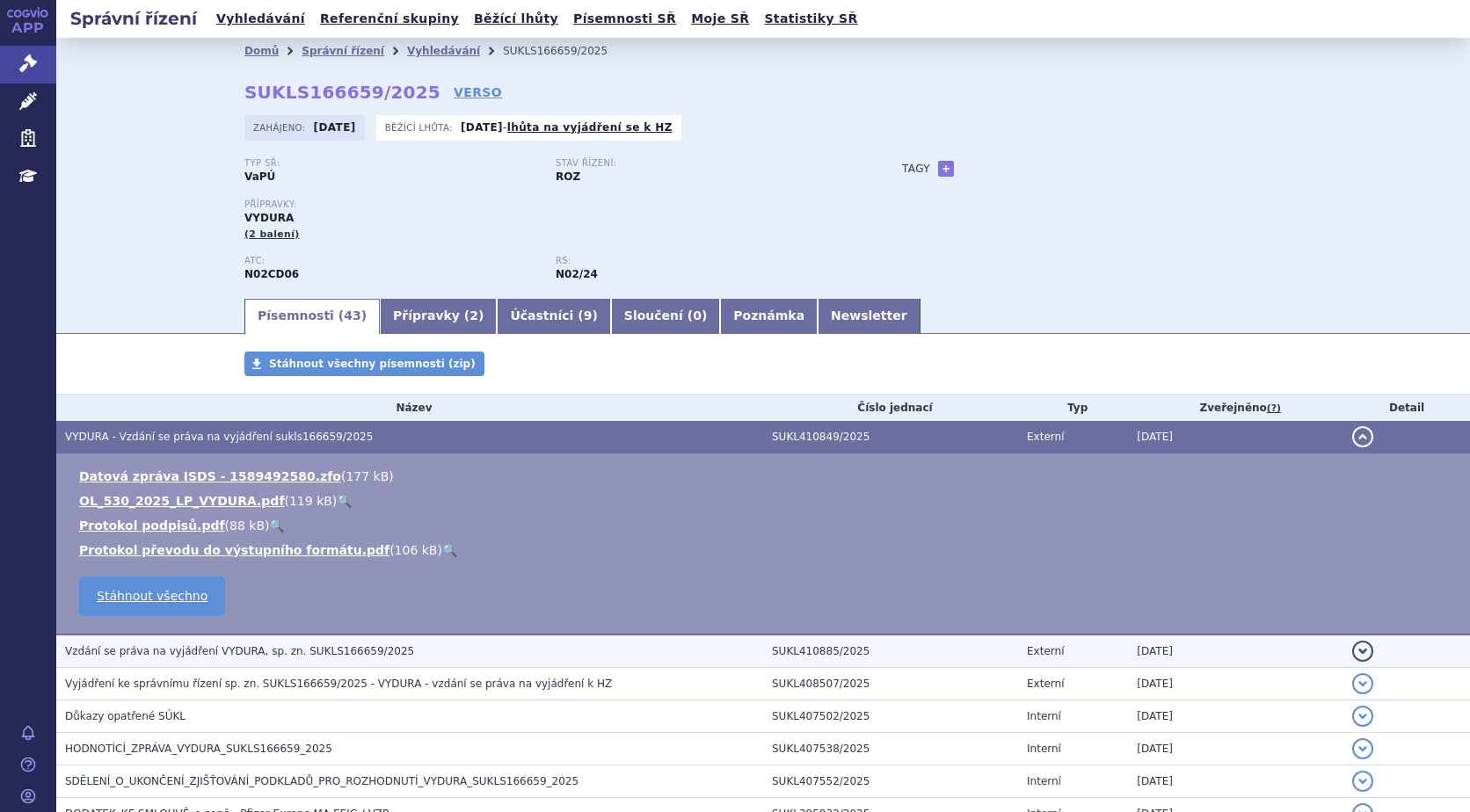
click at [1356, 654] on button "detail" at bounding box center [1362, 650] width 21 height 21
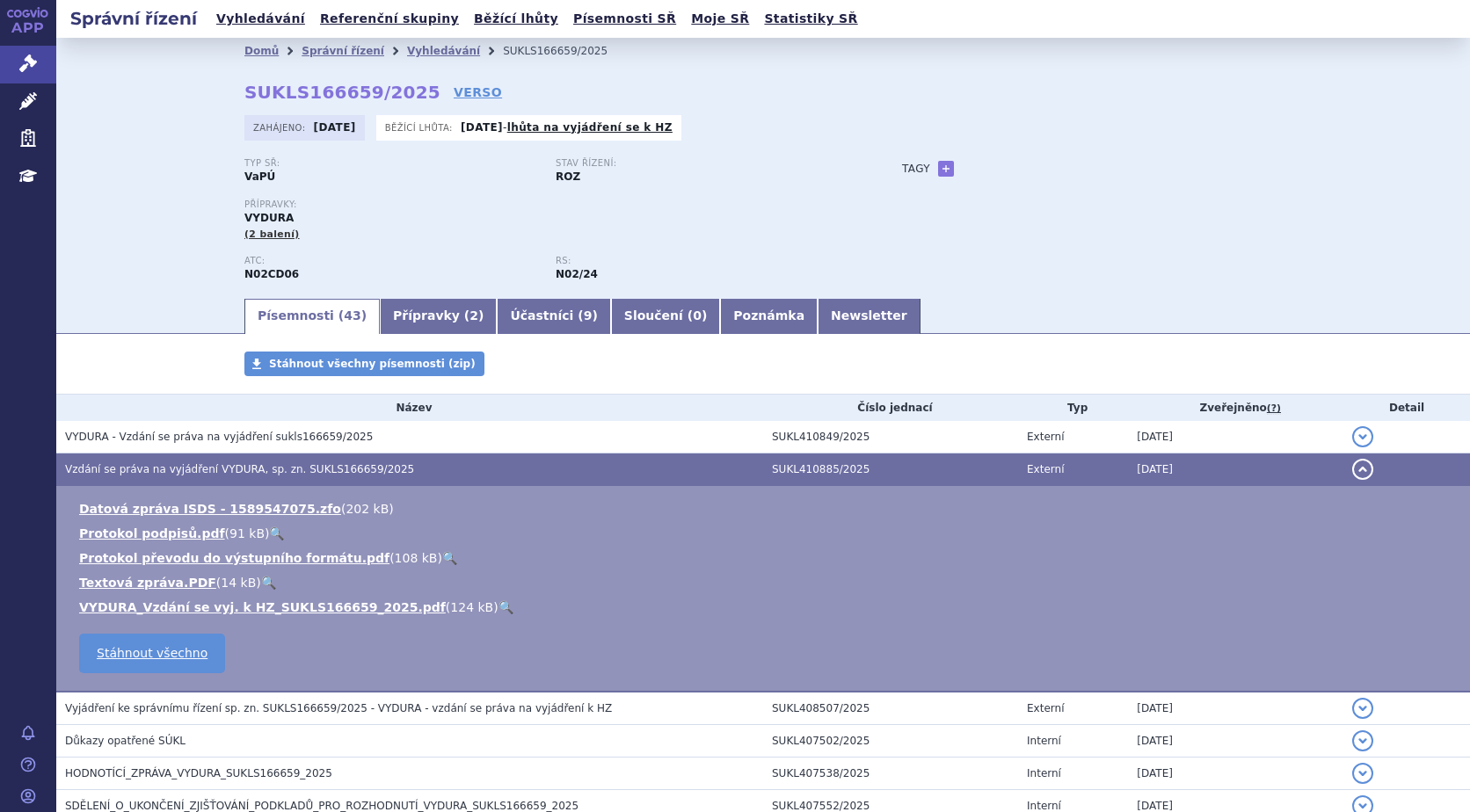
click at [498, 608] on link "🔍" at bounding box center [505, 608] width 15 height 14
